Goal: Communication & Community: Connect with others

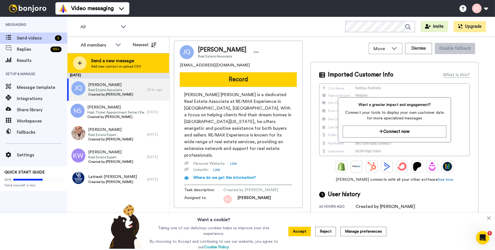
click at [146, 63] on div "Send a new message Add new contact or upload CSV" at bounding box center [118, 63] width 102 height 20
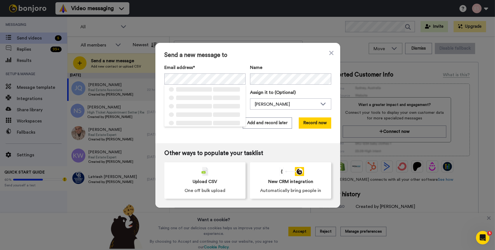
drag, startPoint x: 246, startPoint y: 61, endPoint x: 255, endPoint y: 92, distance: 32.5
click at [247, 62] on div "Send a new message to Email address* ‌ ‌ ‌ ‌ ‌ ‌ ‌ ‌ ‌ ‌ ‌ ‌ ‌ ‌ ‌ Name Task de…" at bounding box center [247, 93] width 185 height 100
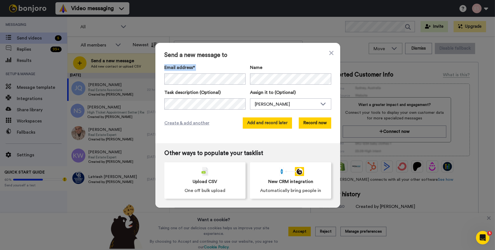
click at [258, 123] on button "Add and record later" at bounding box center [267, 122] width 49 height 11
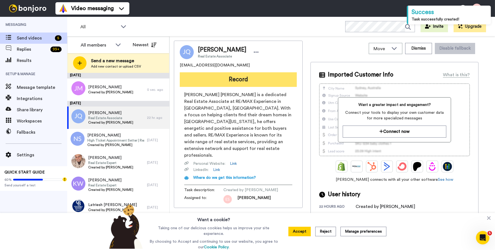
click at [237, 81] on button "Record" at bounding box center [238, 79] width 117 height 15
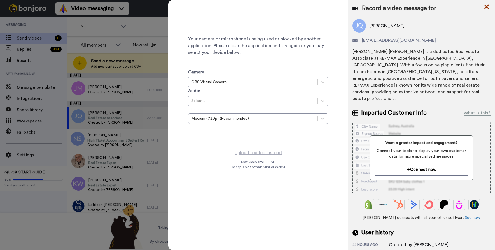
click at [486, 5] on icon at bounding box center [487, 6] width 6 height 7
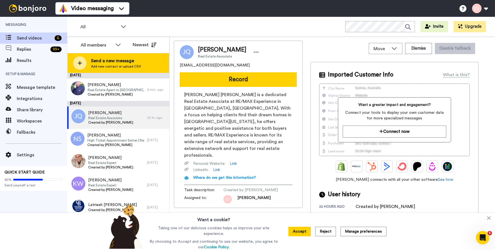
click at [168, 65] on div "Send a new message Add new contact or upload CSV" at bounding box center [118, 63] width 102 height 20
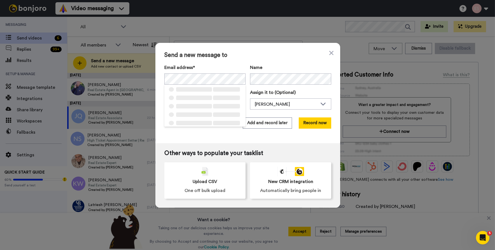
click at [266, 57] on span "Send a new message to" at bounding box center [247, 55] width 167 height 7
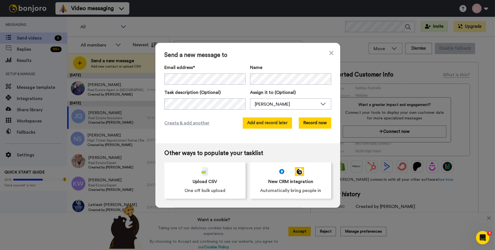
click at [266, 123] on button "Add and record later" at bounding box center [267, 122] width 49 height 11
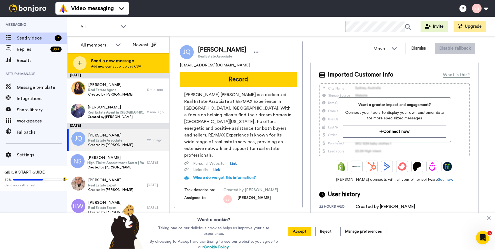
click at [145, 62] on div "Send a new message Add new contact or upload CSV" at bounding box center [118, 63] width 102 height 20
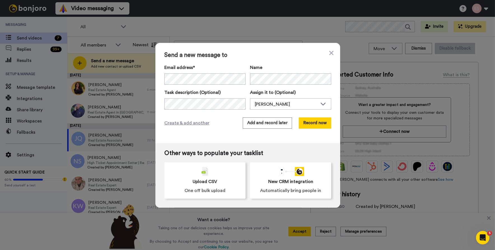
drag, startPoint x: 239, startPoint y: 57, endPoint x: 250, endPoint y: 85, distance: 30.0
click at [239, 58] on span "Send a new message to" at bounding box center [247, 55] width 167 height 7
click at [264, 124] on button "Add and record later" at bounding box center [267, 122] width 49 height 11
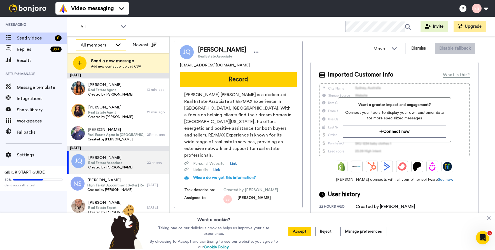
click at [109, 46] on div "All members" at bounding box center [97, 45] width 32 height 7
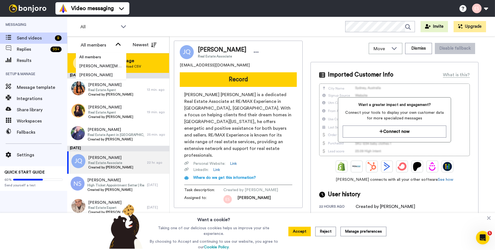
click at [144, 64] on div "Send a new message Add new contact or upload CSV" at bounding box center [118, 63] width 102 height 20
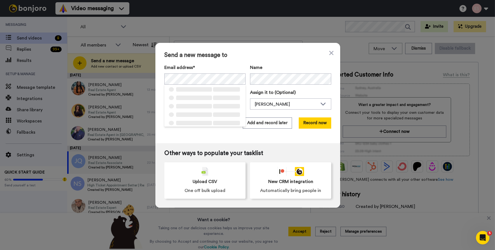
click at [270, 55] on span "Send a new message to" at bounding box center [247, 55] width 167 height 7
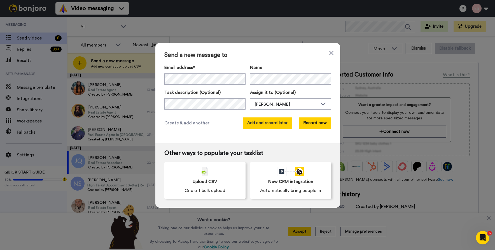
click at [266, 126] on button "Add and record later" at bounding box center [267, 122] width 49 height 11
